Goal: Information Seeking & Learning: Learn about a topic

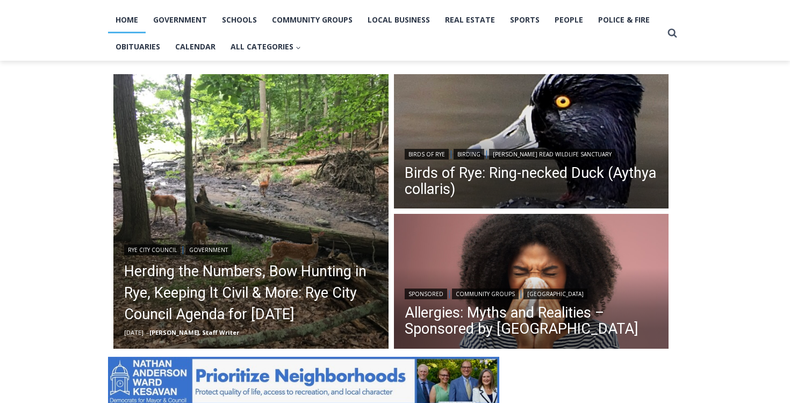
scroll to position [227, 0]
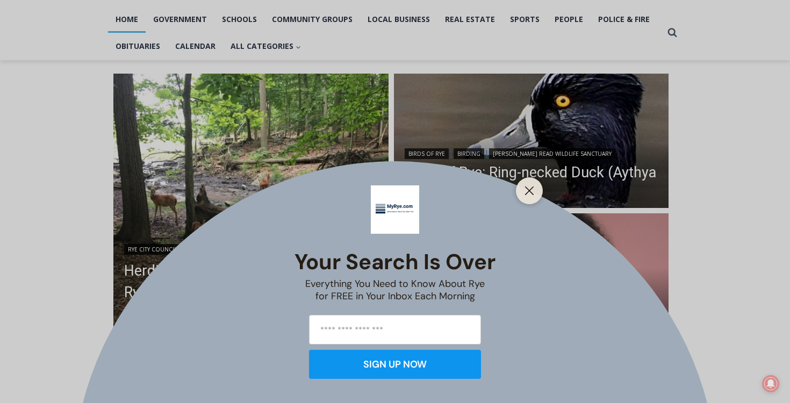
click at [267, 288] on div "Your Search is Over Everything You Need to Know About Rye for FREE in Your Inbo…" at bounding box center [395, 201] width 790 height 403
click at [177, 164] on div "Your Search is Over Everything You Need to Know About Rye for FREE in Your Inbo…" at bounding box center [395, 201] width 790 height 403
click at [519, 182] on div at bounding box center [529, 190] width 27 height 27
click at [525, 188] on icon "Close" at bounding box center [530, 191] width 10 height 10
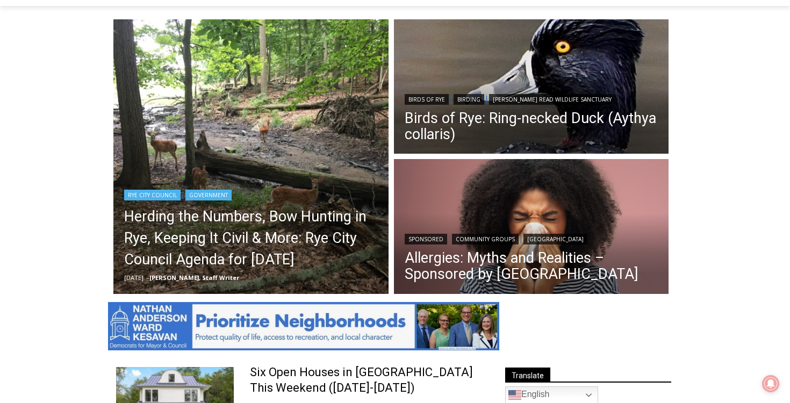
scroll to position [286, 0]
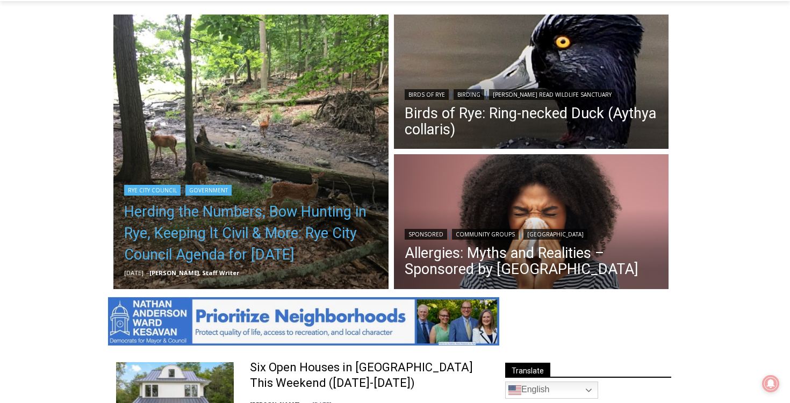
click at [258, 251] on link "Herding the Numbers, Bow Hunting in Rye, Keeping It Civil & More: Rye City Coun…" at bounding box center [251, 233] width 254 height 64
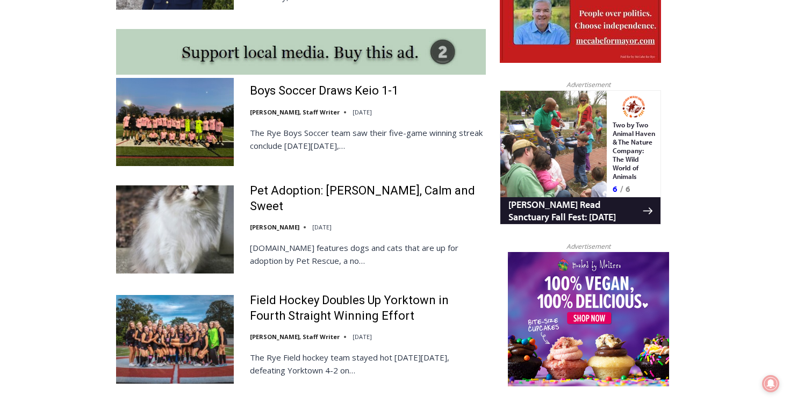
scroll to position [975, 0]
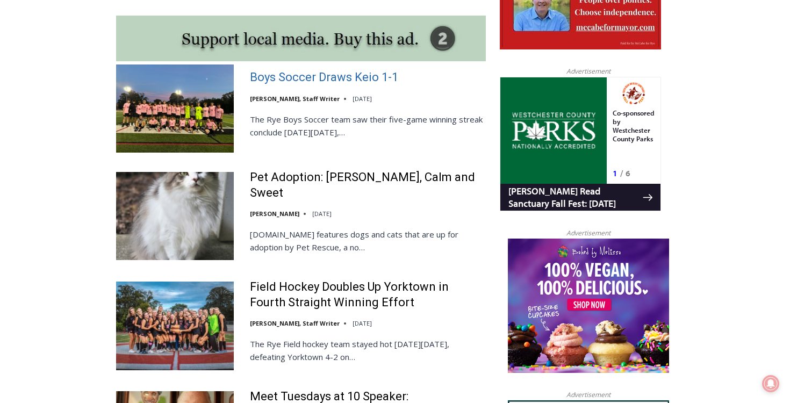
click at [314, 70] on link "Boys Soccer Draws Keio 1-1" at bounding box center [324, 78] width 148 height 16
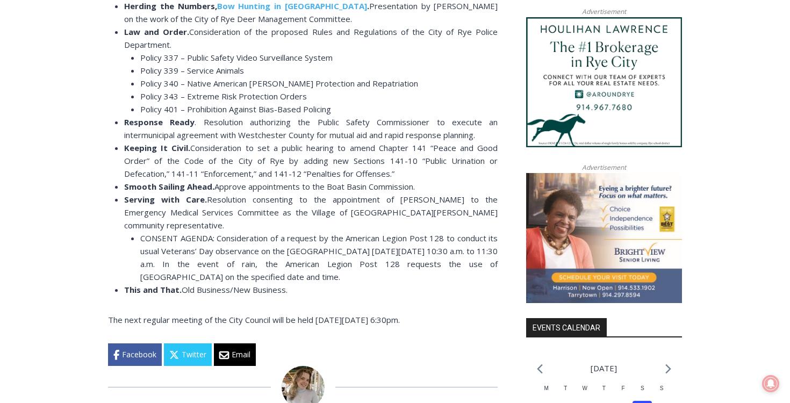
click at [85, 233] on div "Home > Government > Rye City Council > Herding the Numbers, Bow Hunting in Rye,…" at bounding box center [395, 249] width 790 height 1944
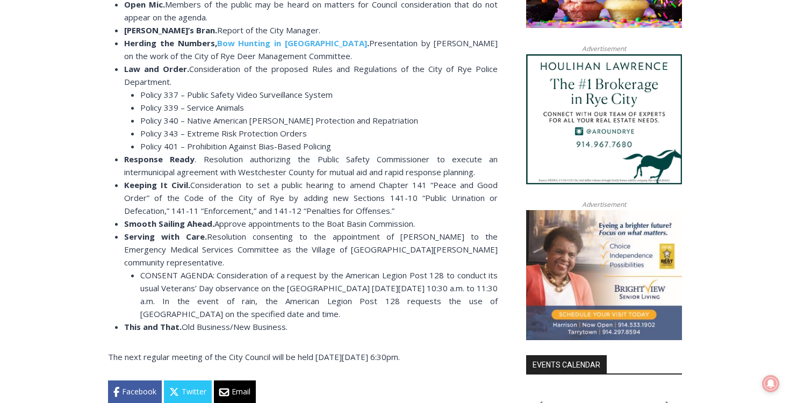
scroll to position [917, 0]
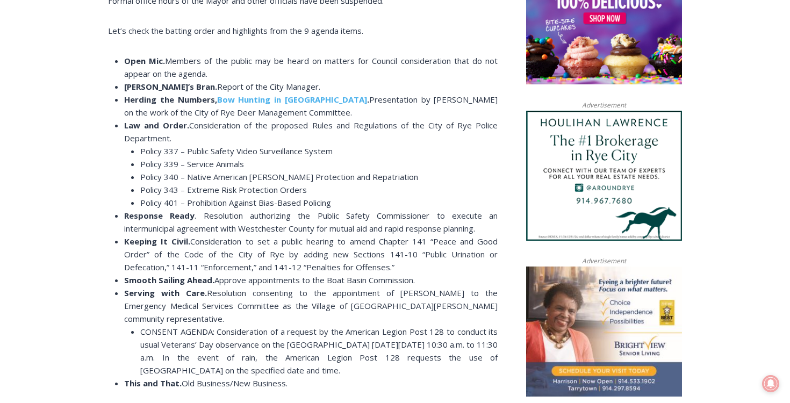
click at [85, 233] on div "Home > Government > Rye City Council > Herding the Numbers, Bow Hunting in Rye,…" at bounding box center [395, 342] width 790 height 1944
click at [85, 224] on div "Home > Government > Rye City Council > Herding the Numbers, Bow Hunting in Rye,…" at bounding box center [395, 342] width 790 height 1944
click at [261, 99] on b "Bow Hunting in Rye" at bounding box center [292, 99] width 150 height 11
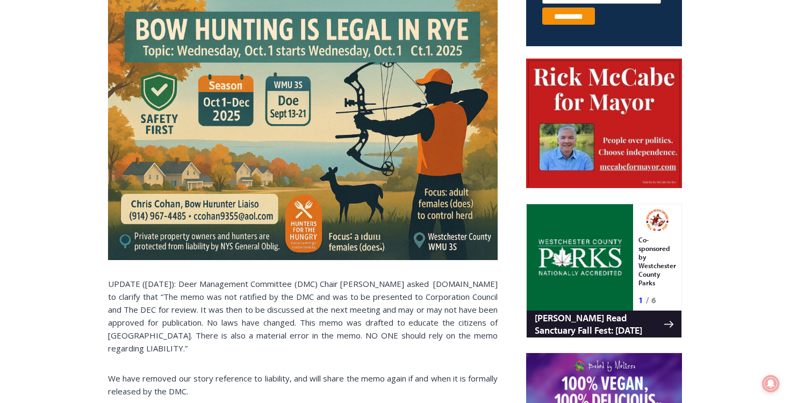
scroll to position [491, 0]
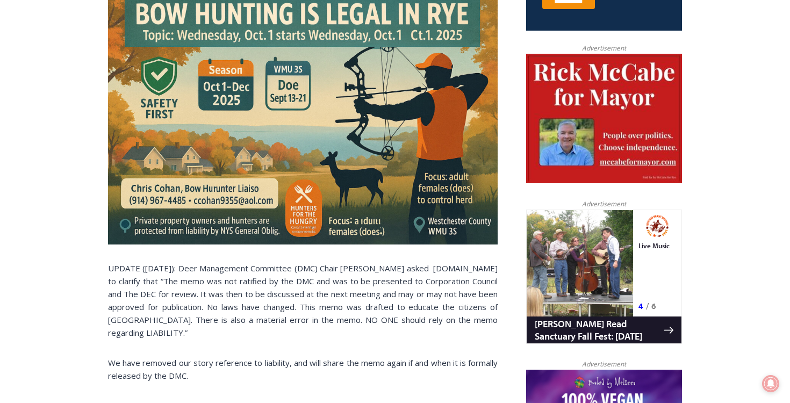
scroll to position [504, 0]
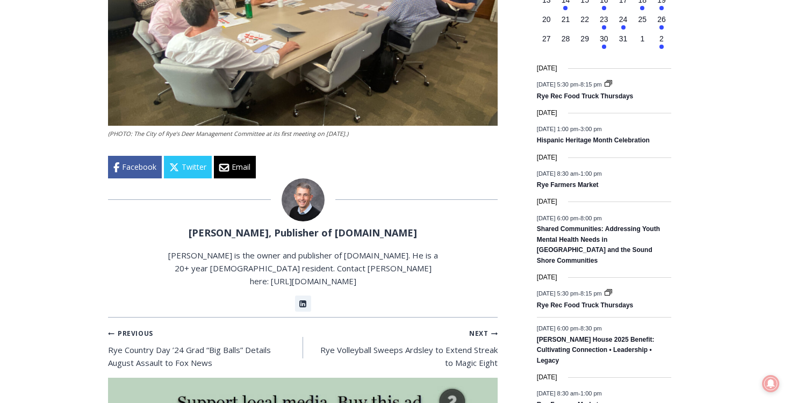
scroll to position [1214, 0]
